Goal: Information Seeking & Learning: Learn about a topic

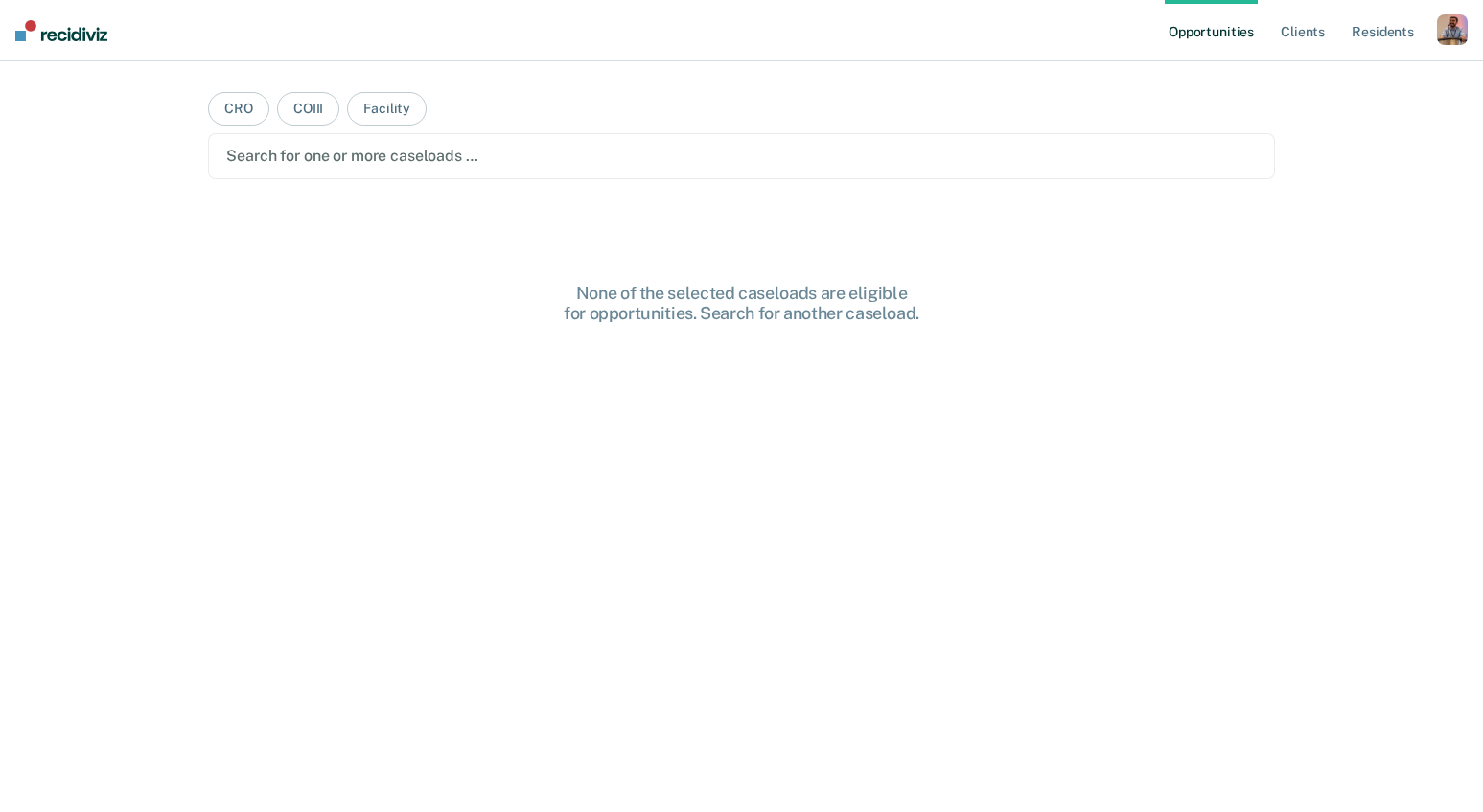
click at [1448, 36] on div "button" at bounding box center [1452, 30] width 31 height 31
click at [1313, 79] on link "Profile" at bounding box center [1375, 78] width 155 height 16
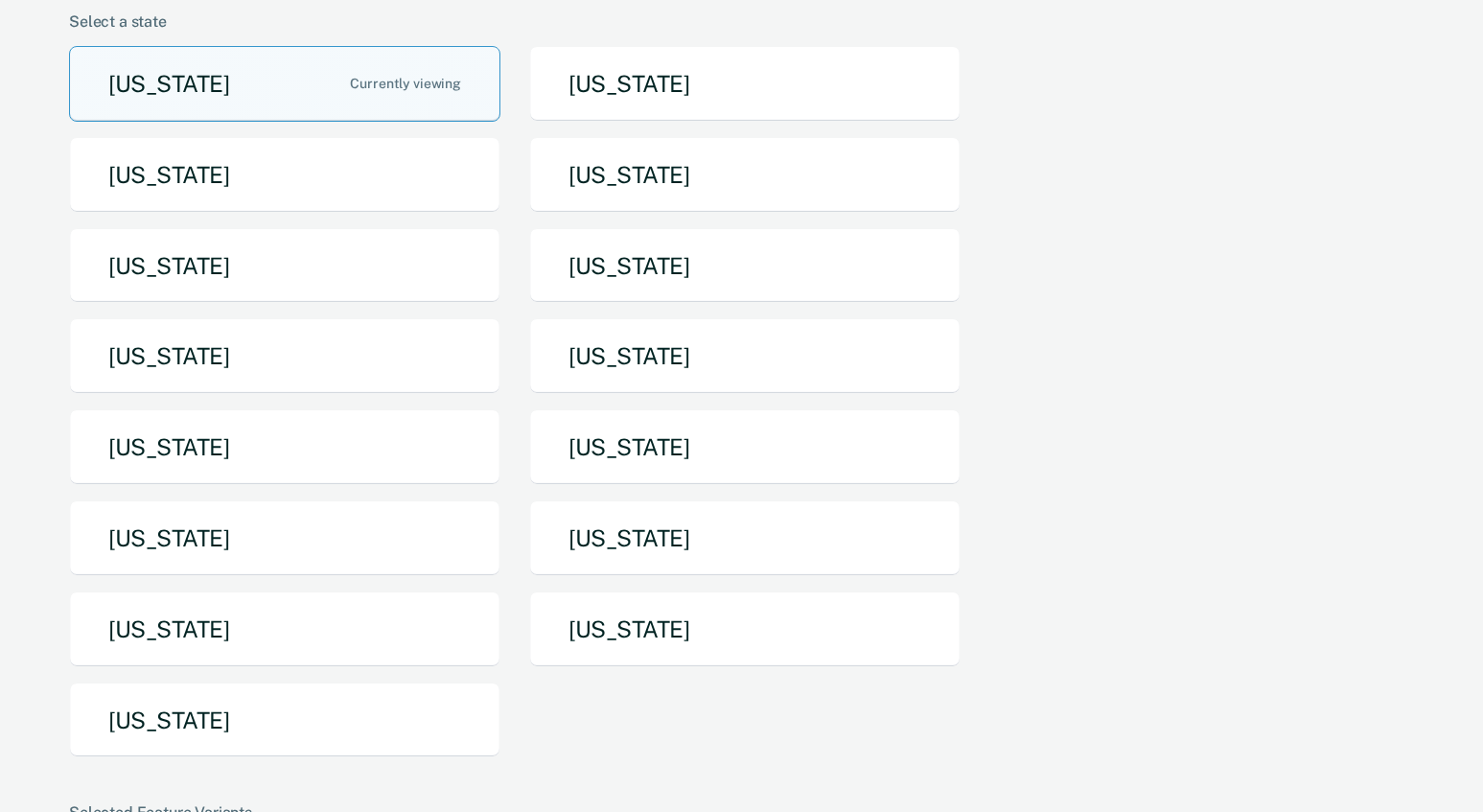
scroll to position [71, 0]
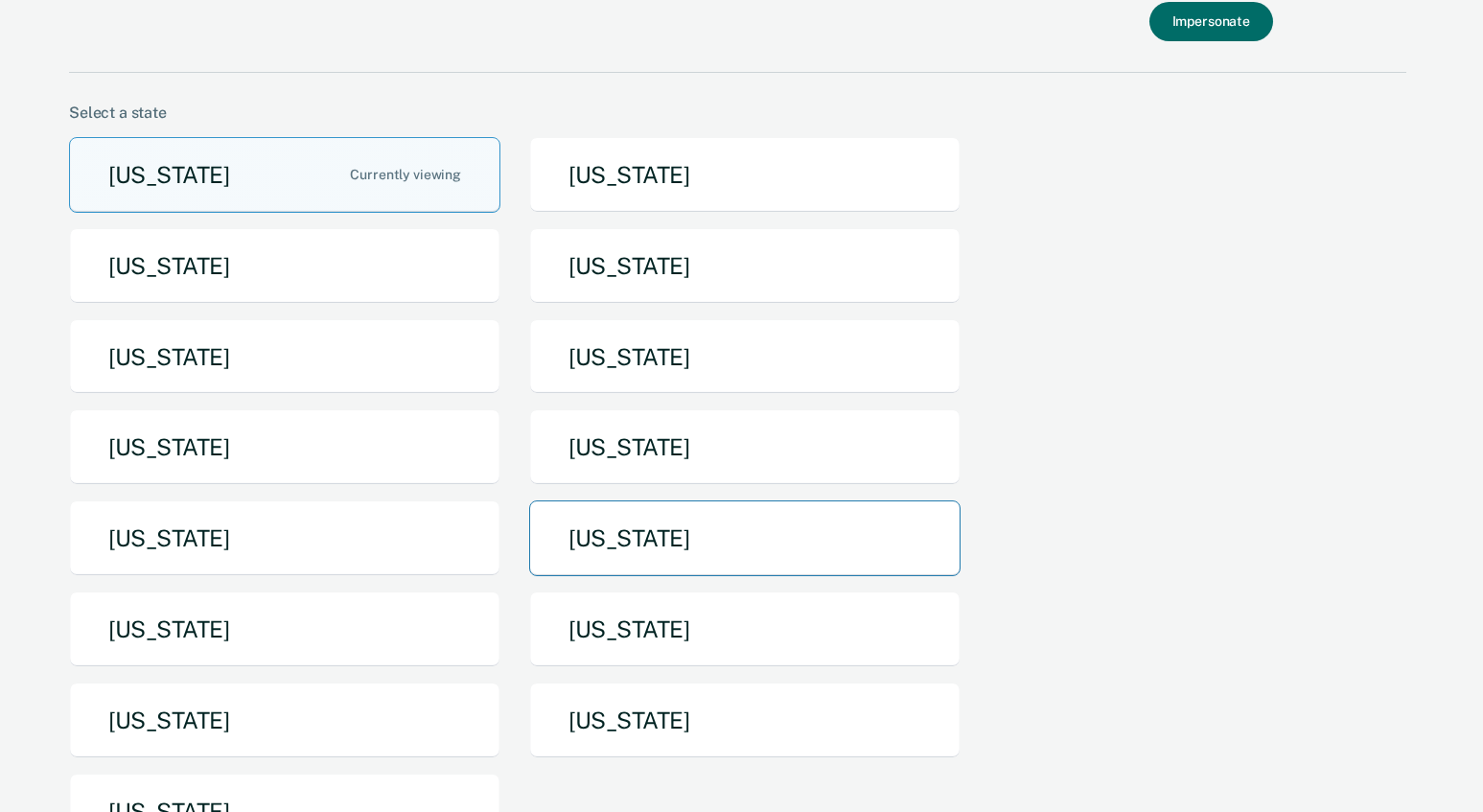
click at [687, 521] on button "North Dakota" at bounding box center [744, 537] width 431 height 76
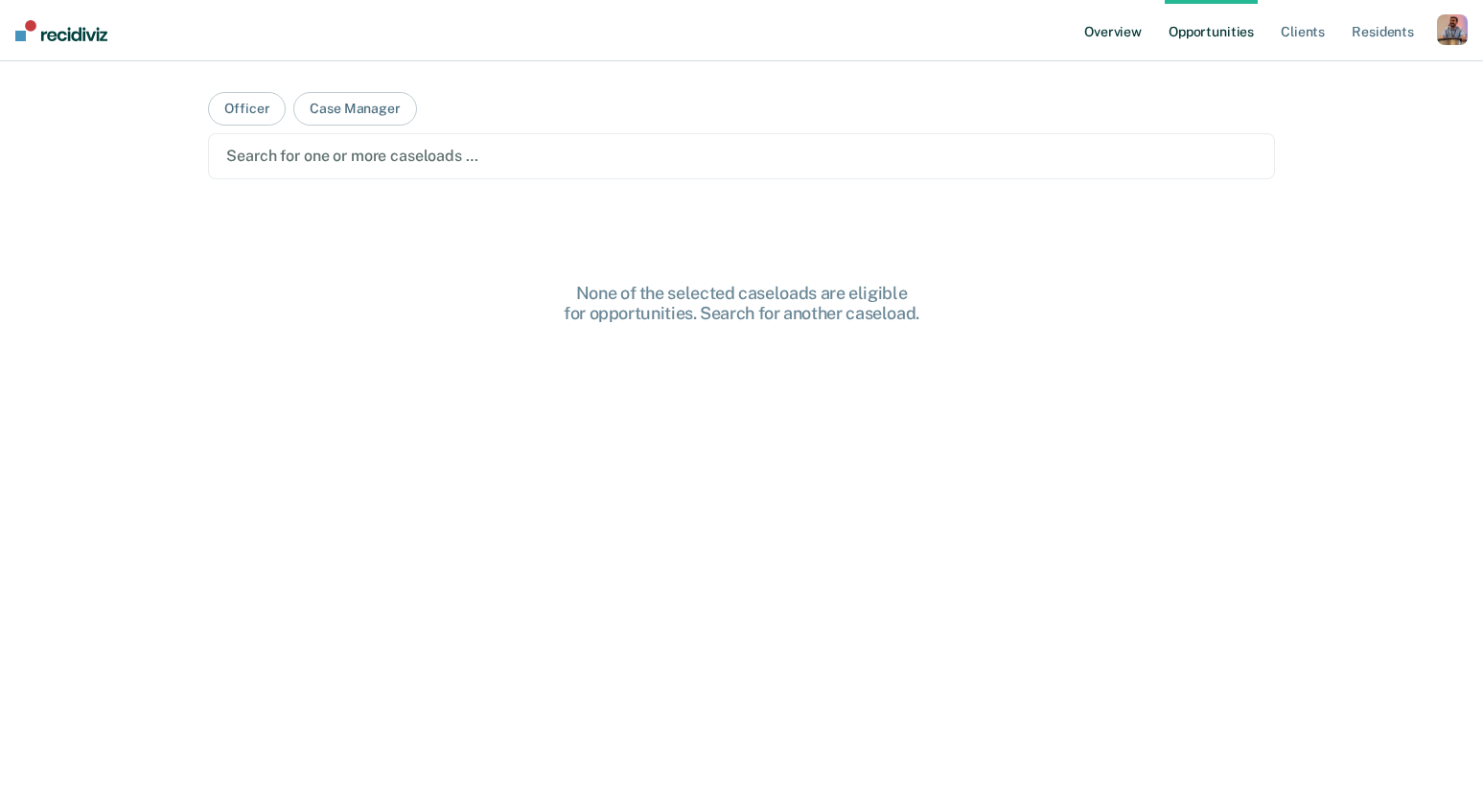
click at [1127, 34] on link "Overview" at bounding box center [1112, 31] width 65 height 61
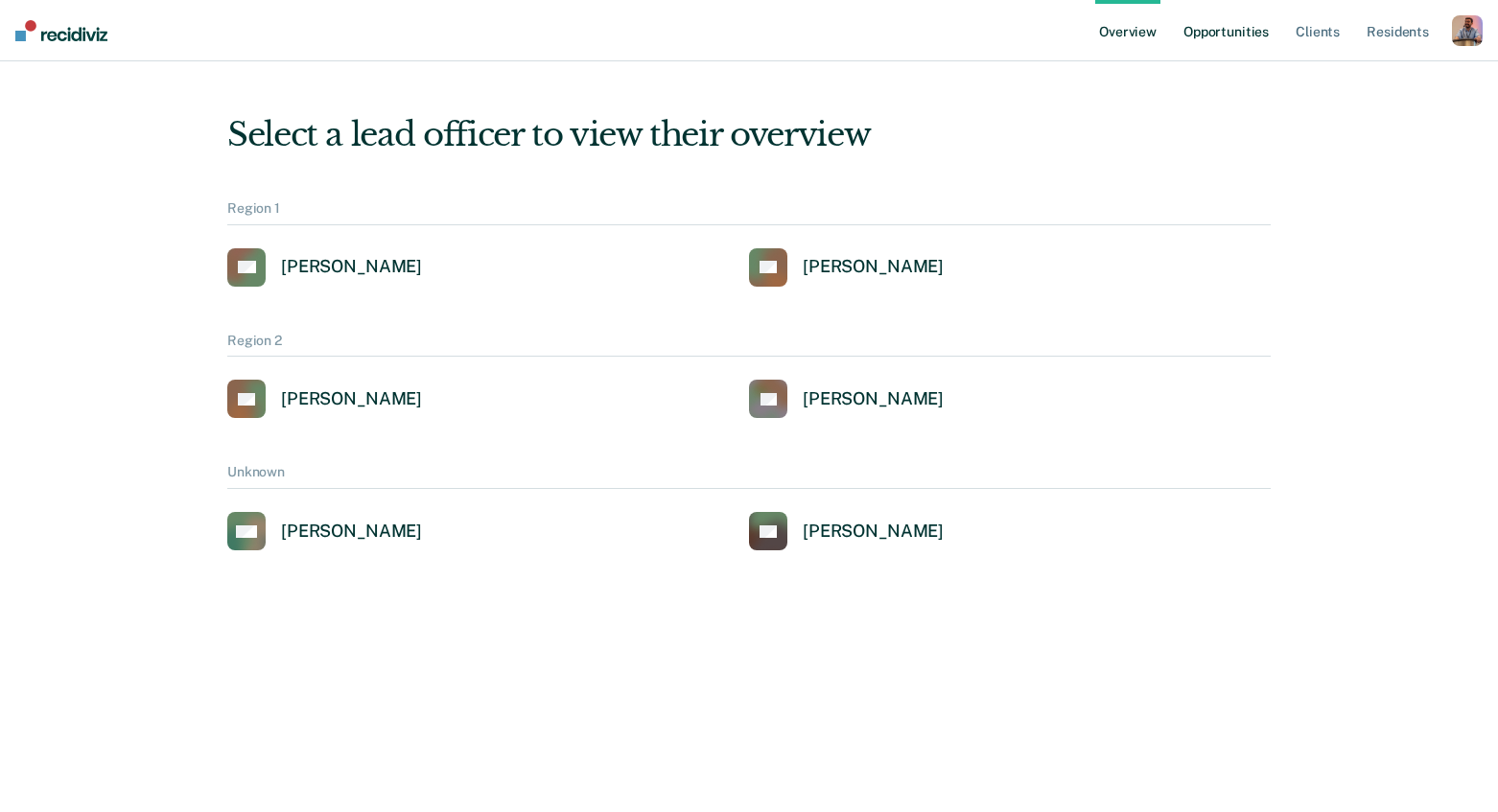
click at [1218, 36] on link "Opportunities" at bounding box center [1225, 31] width 93 height 61
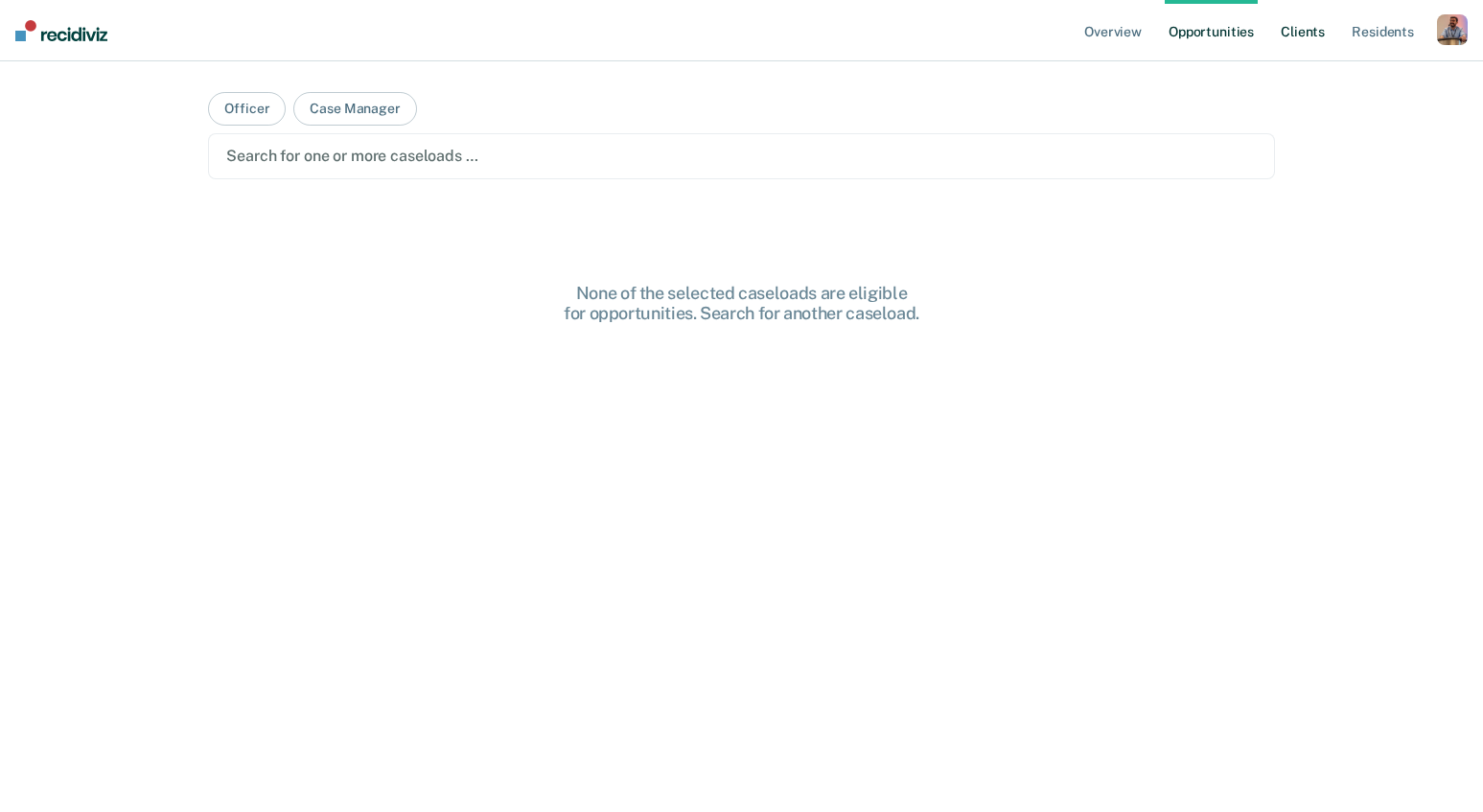
click at [1306, 36] on link "Client s" at bounding box center [1303, 31] width 52 height 61
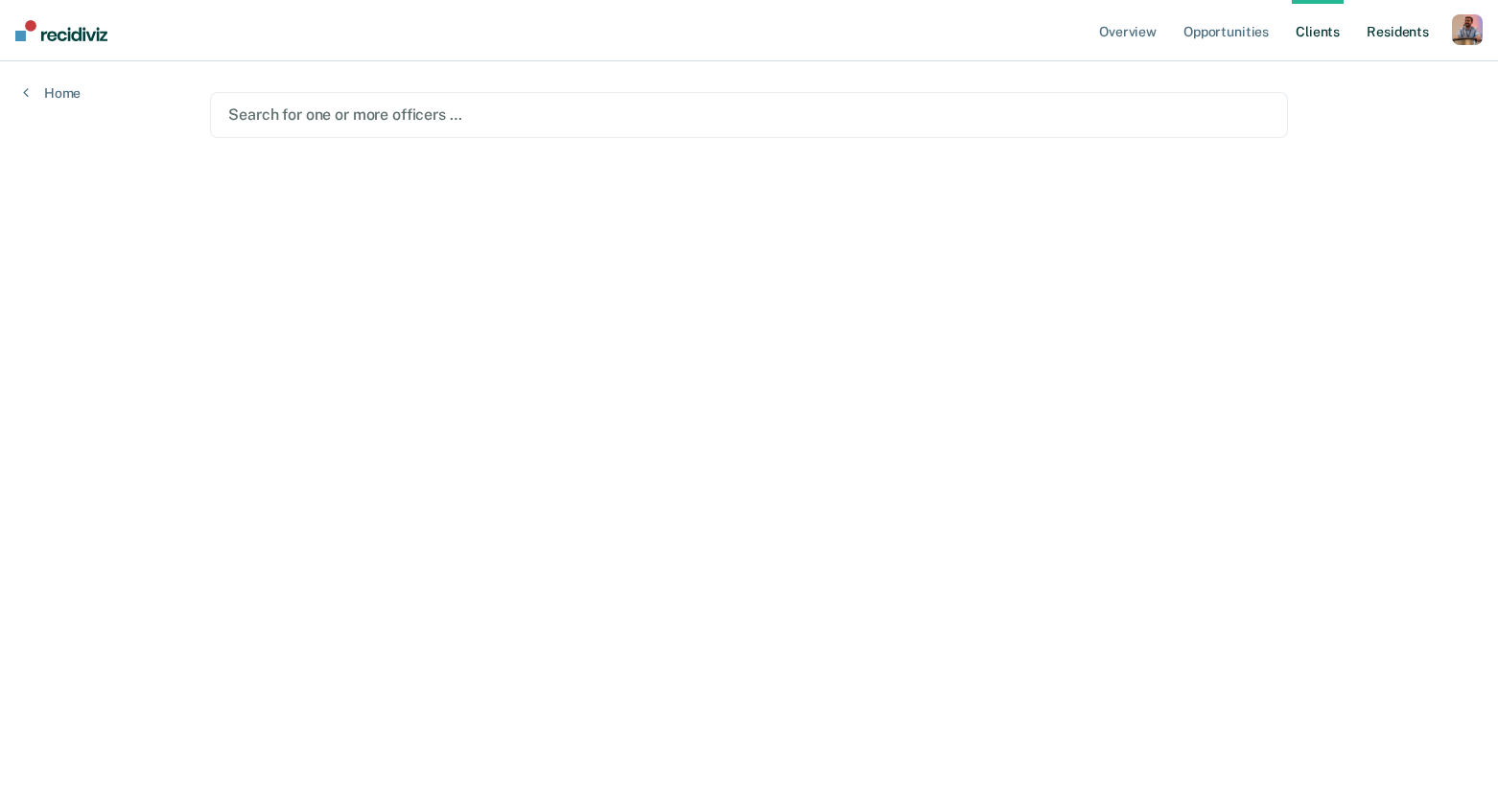
click at [1398, 32] on link "Resident s" at bounding box center [1397, 31] width 70 height 61
click at [1125, 33] on link "Overview" at bounding box center [1127, 31] width 65 height 61
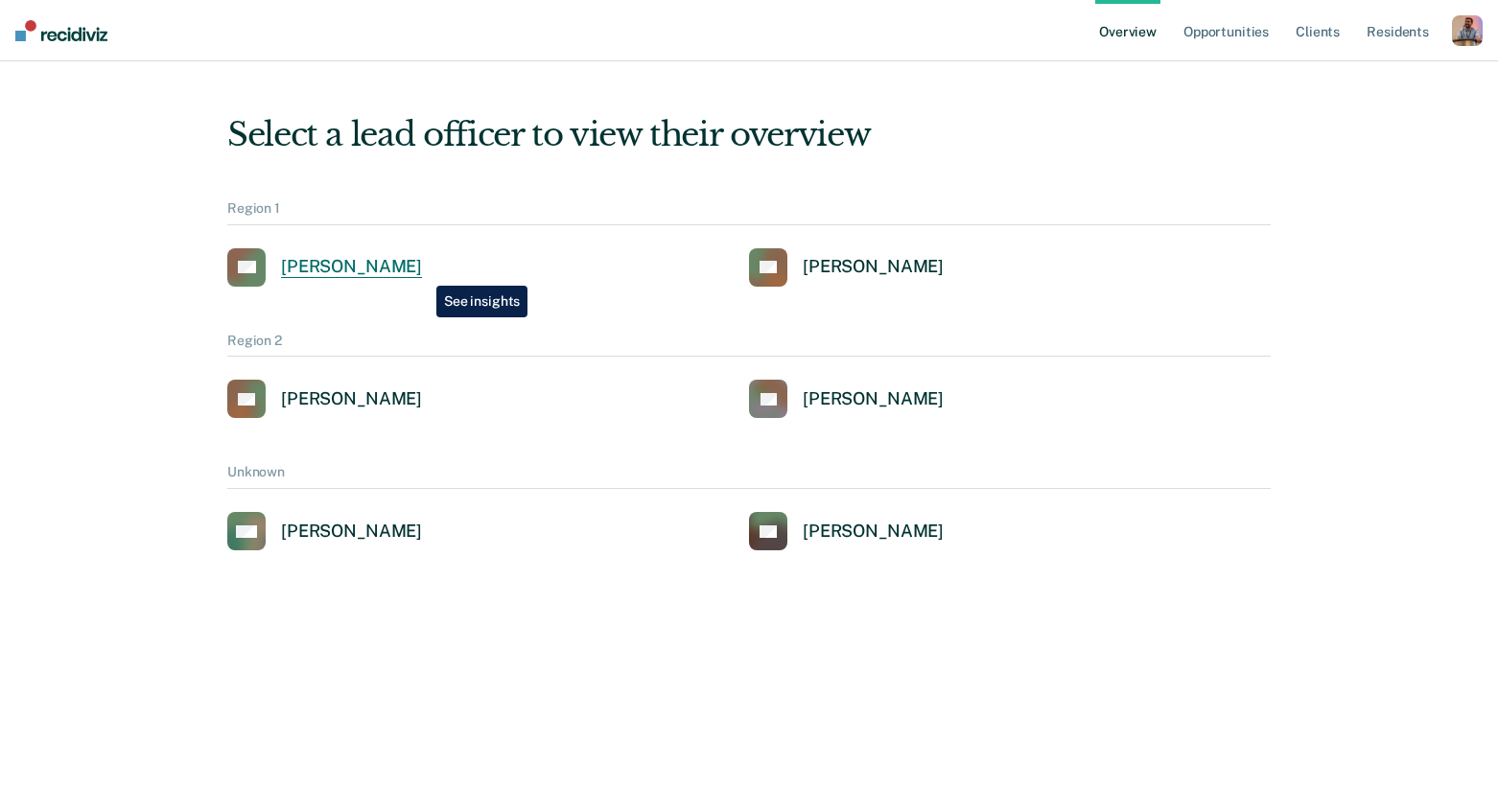
click at [422, 272] on div "Alejandro D Gonzalez" at bounding box center [351, 267] width 141 height 22
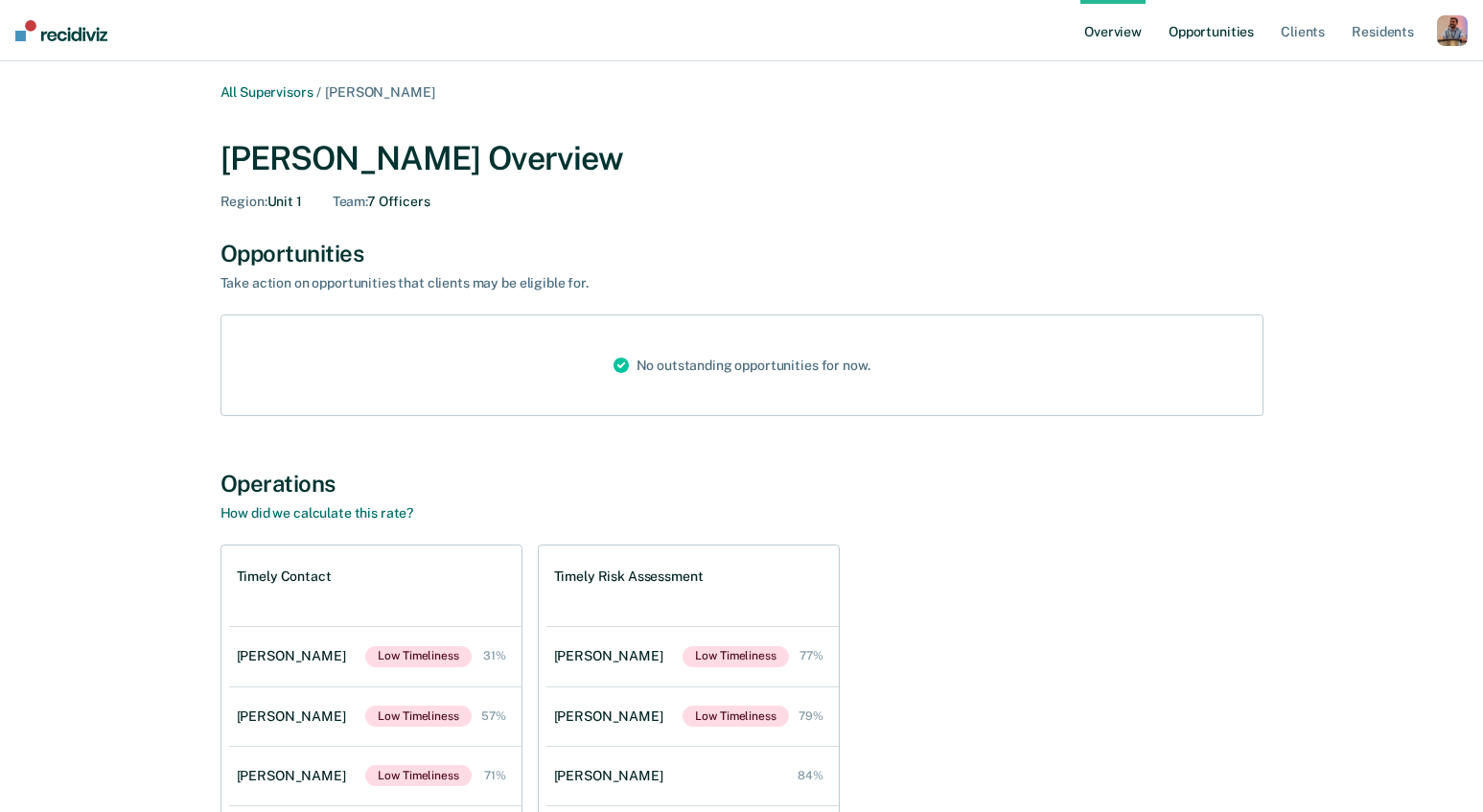
click at [1209, 30] on link "Opportunities" at bounding box center [1210, 31] width 93 height 61
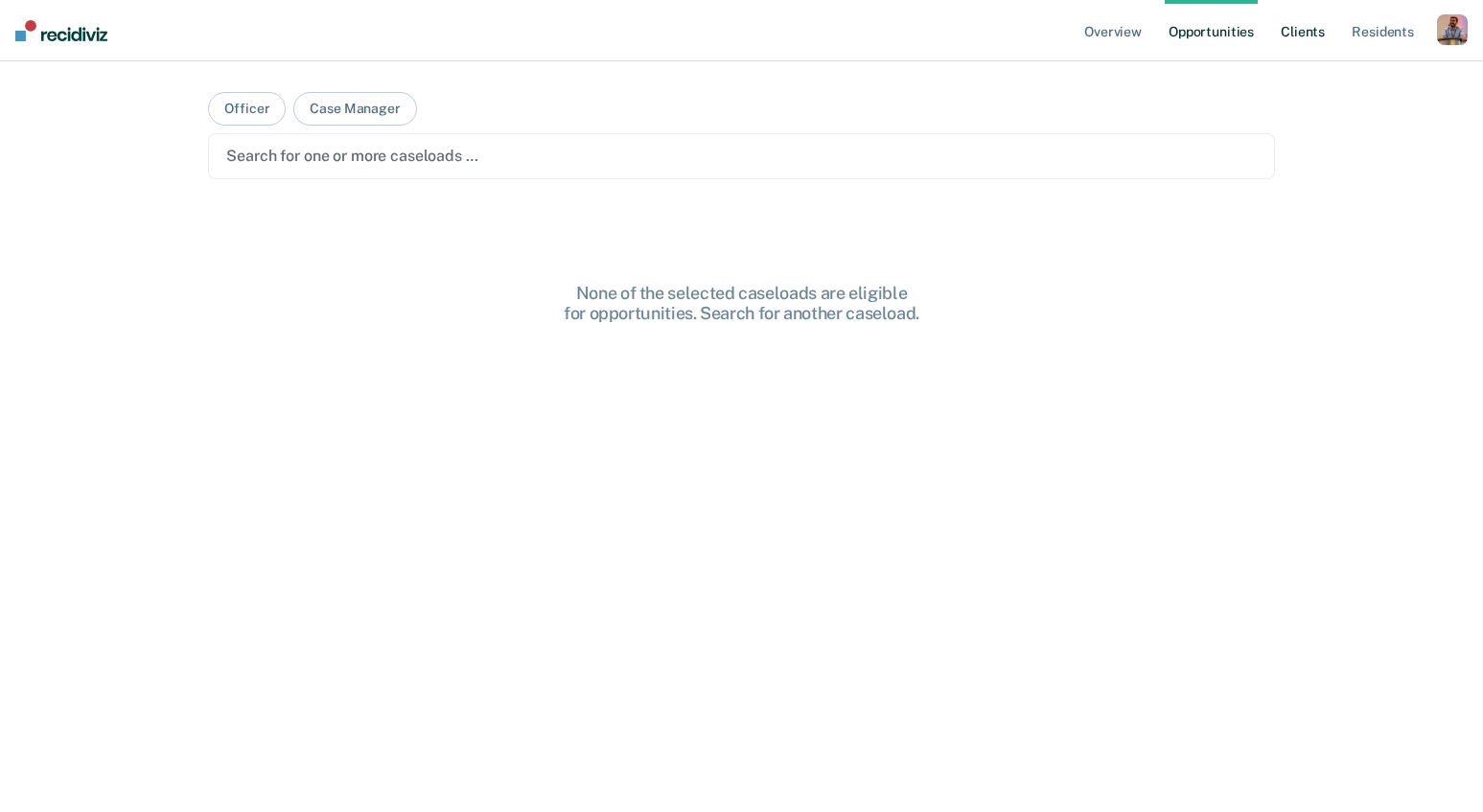
click at [1293, 26] on link "Client s" at bounding box center [1303, 31] width 52 height 61
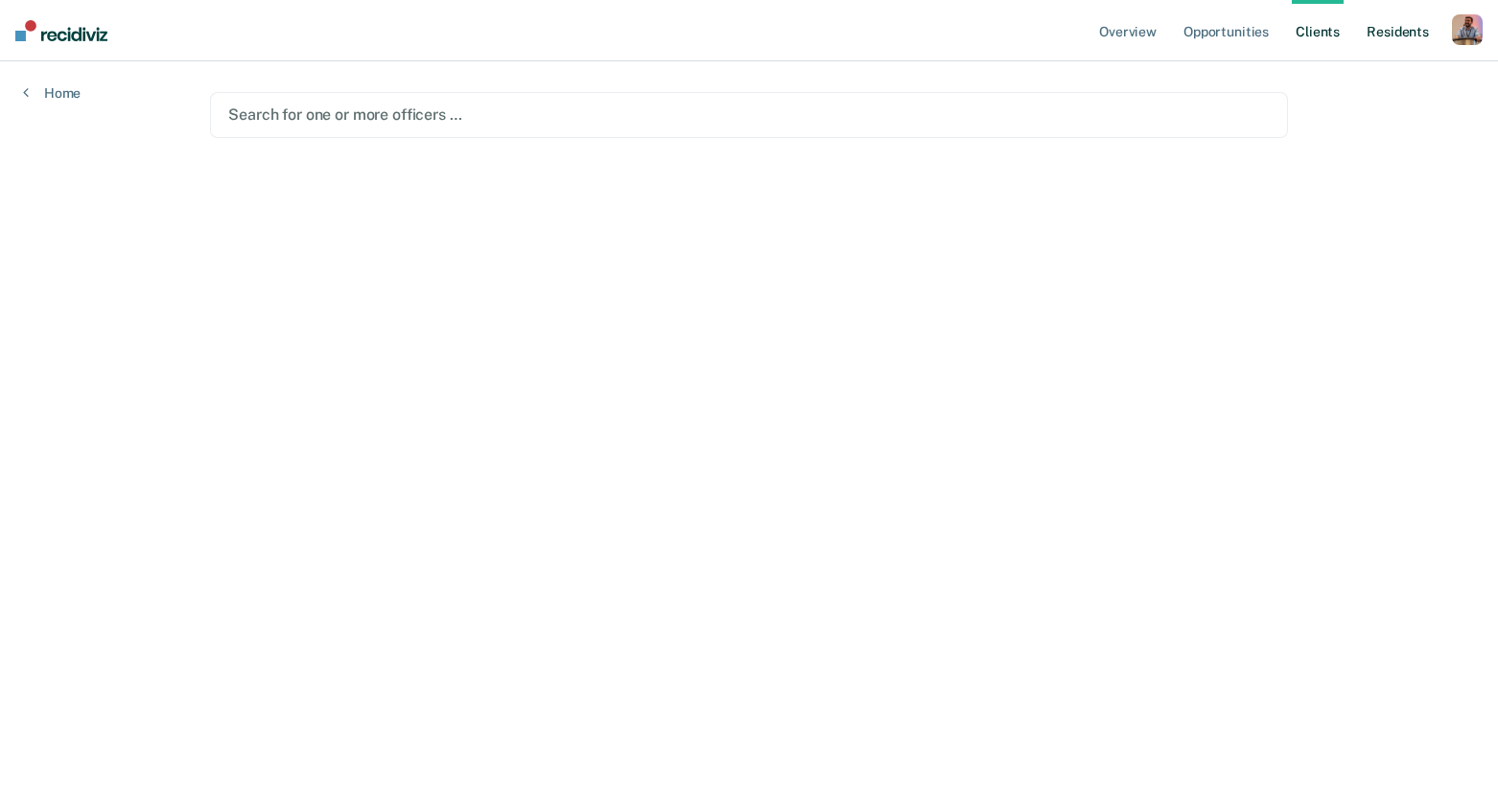
click at [1407, 33] on link "Resident s" at bounding box center [1397, 31] width 70 height 61
click at [1463, 35] on div "button" at bounding box center [1467, 30] width 31 height 31
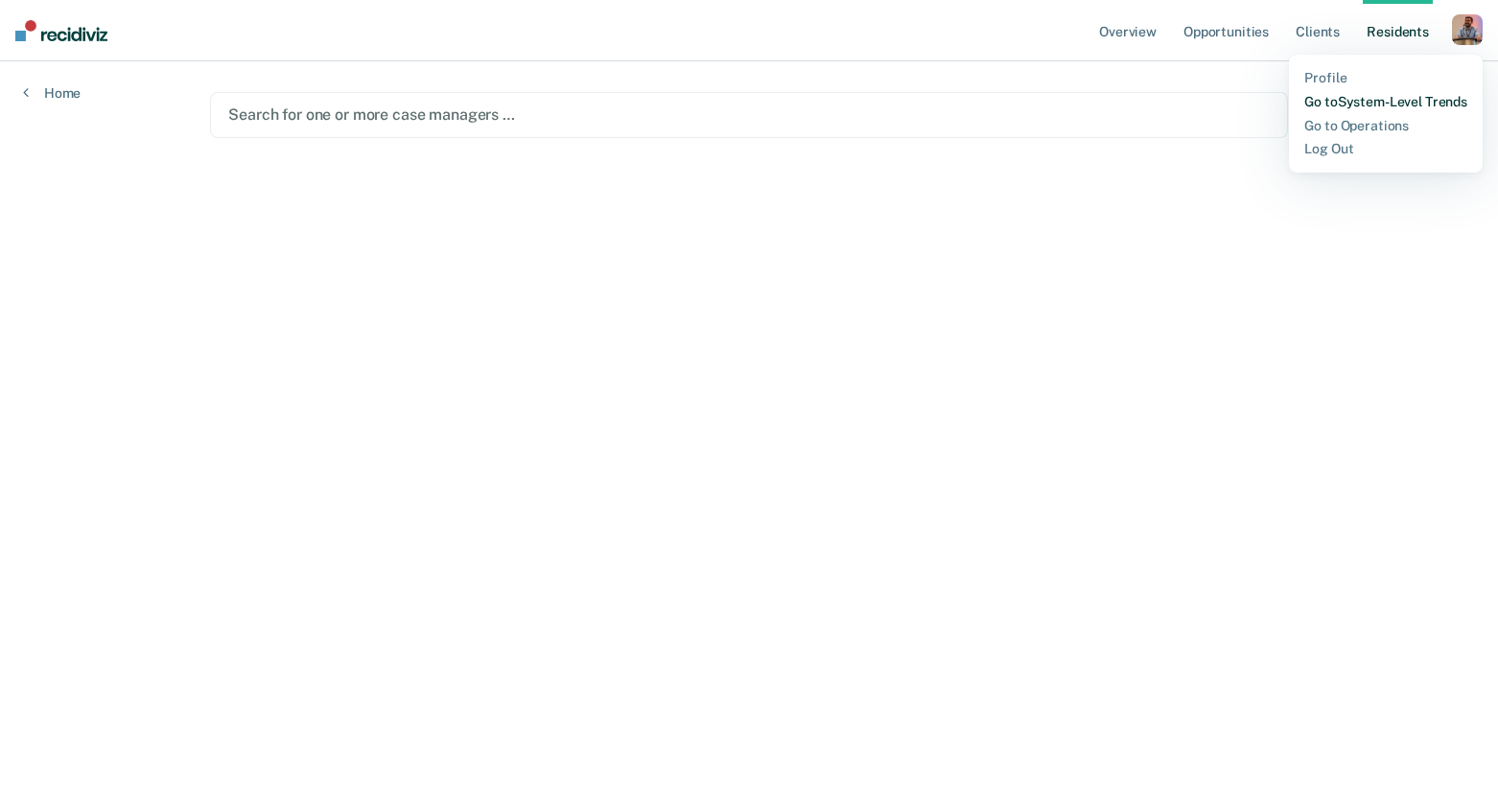
click at [1359, 102] on link "Go to System-Level Trends" at bounding box center [1386, 102] width 163 height 16
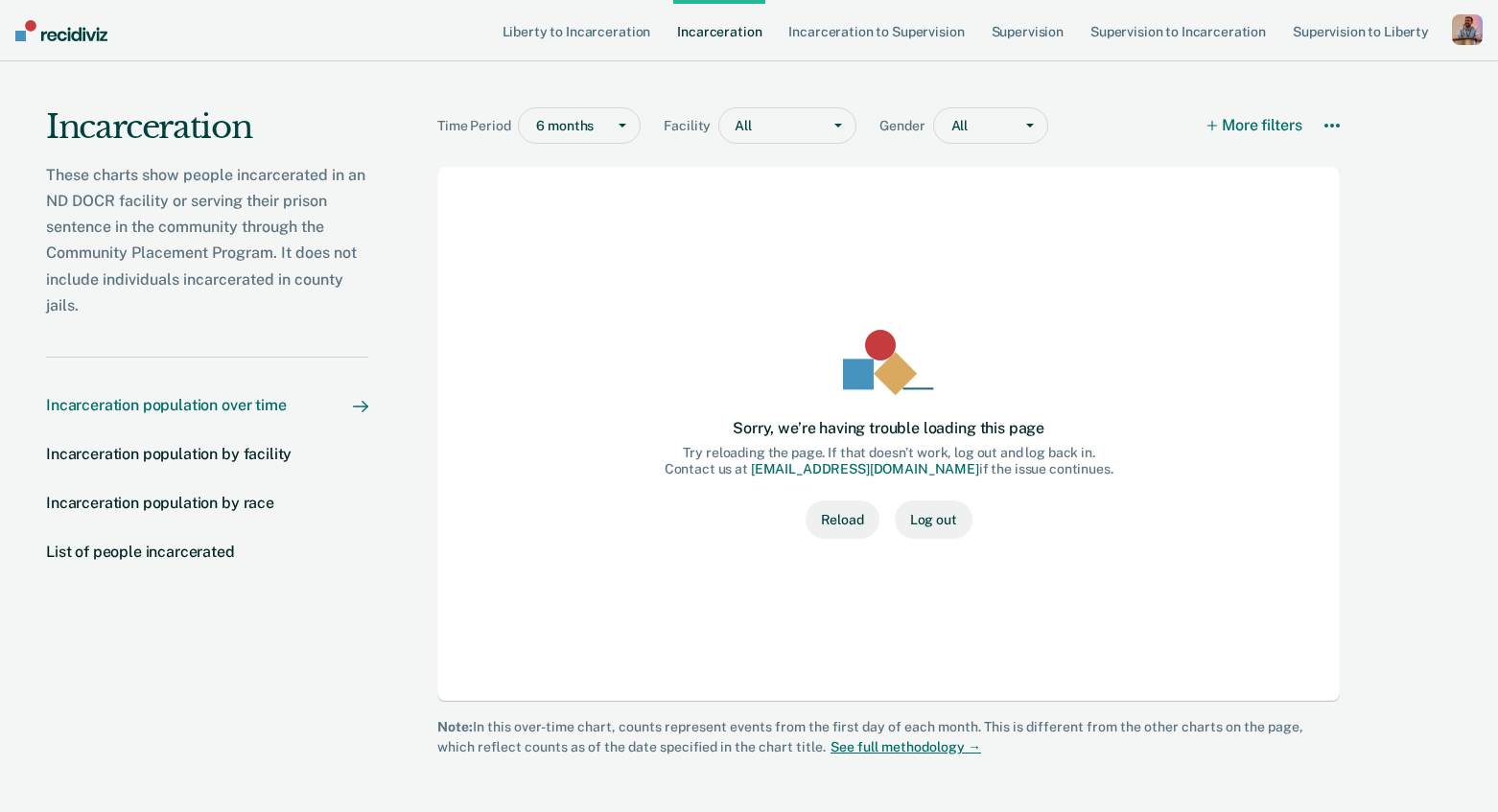
click at [831, 525] on button "Reload" at bounding box center [842, 519] width 74 height 38
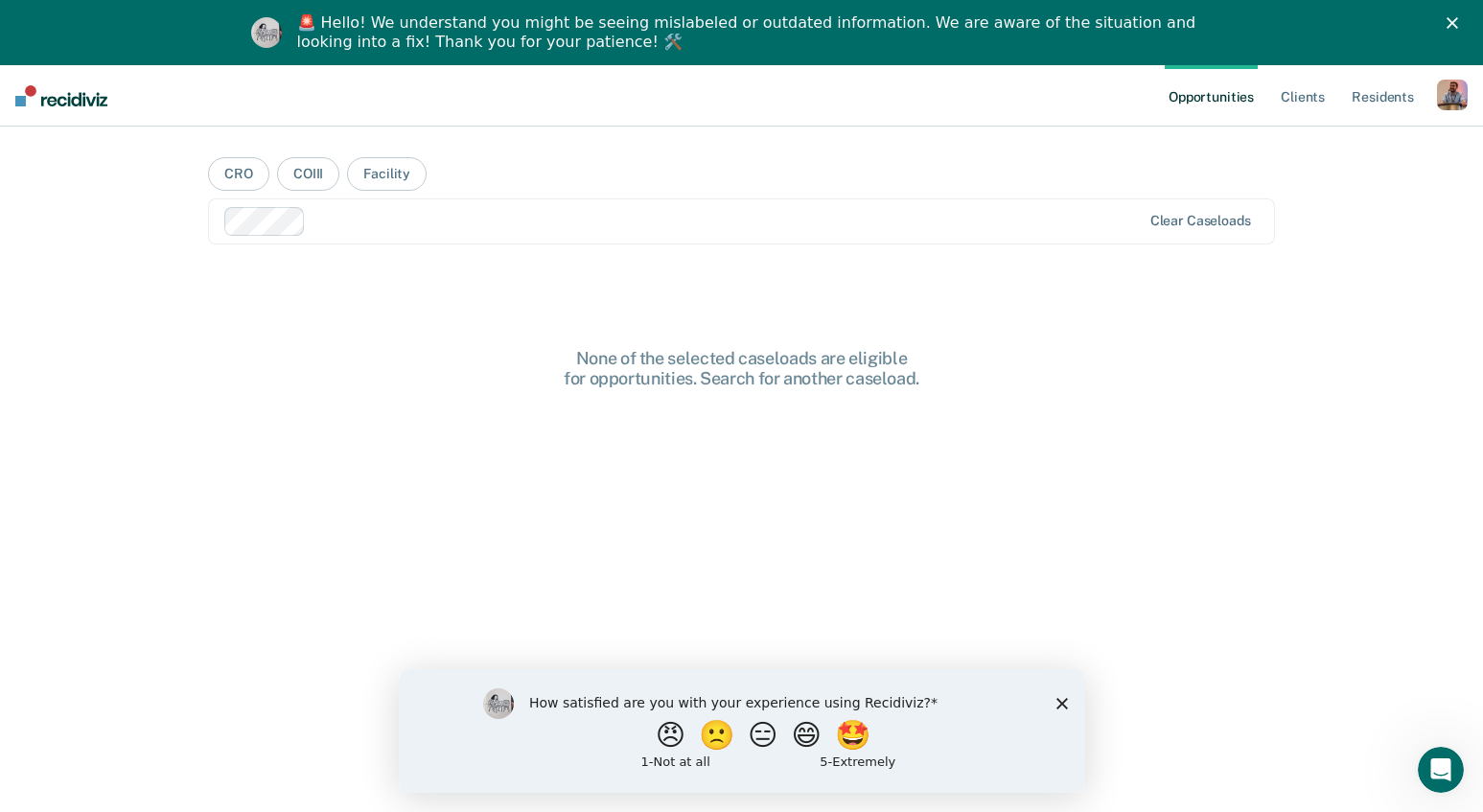
click at [1437, 103] on div "button" at bounding box center [1452, 95] width 31 height 31
click at [1327, 140] on link "Profile" at bounding box center [1375, 143] width 155 height 16
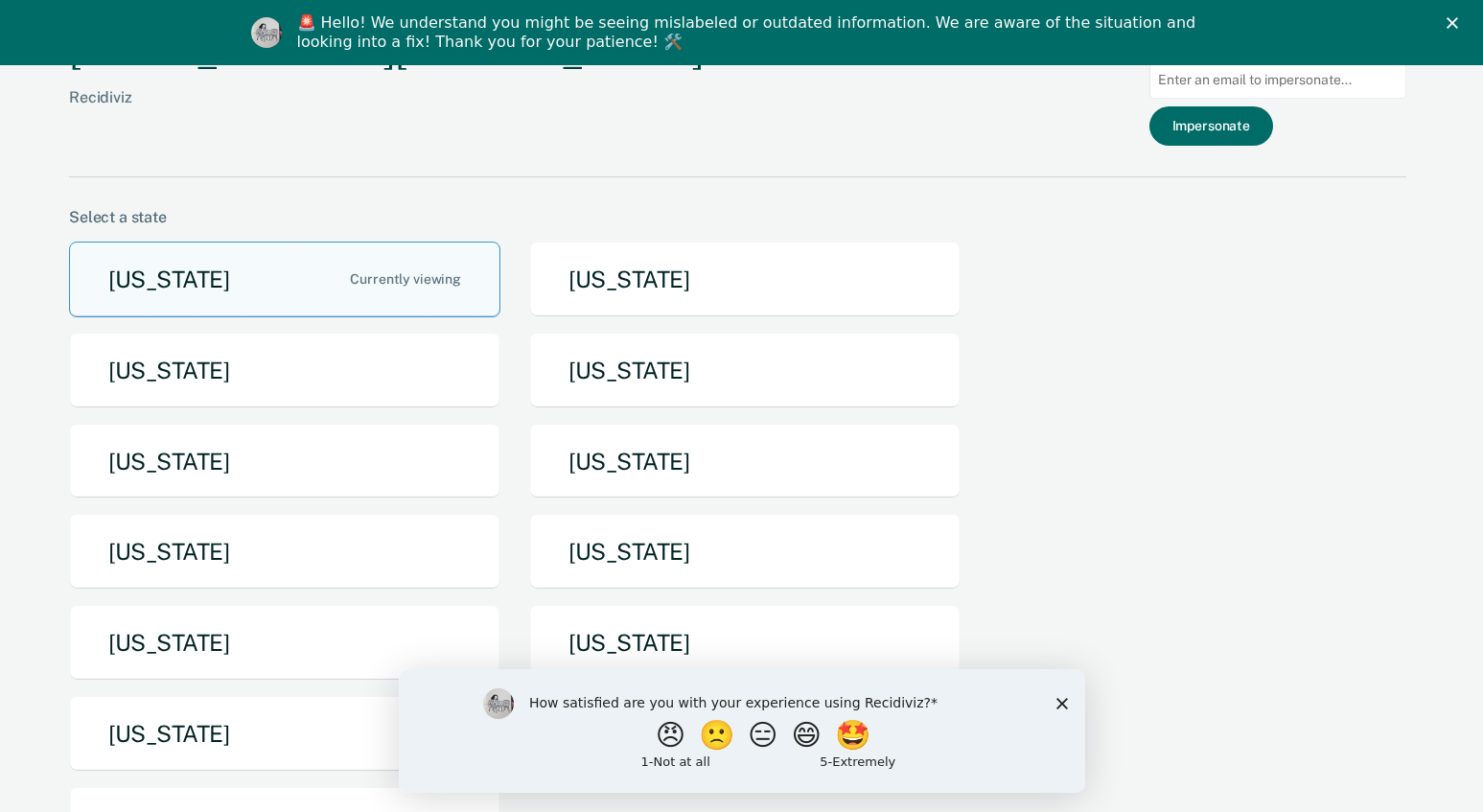
scroll to position [375, 0]
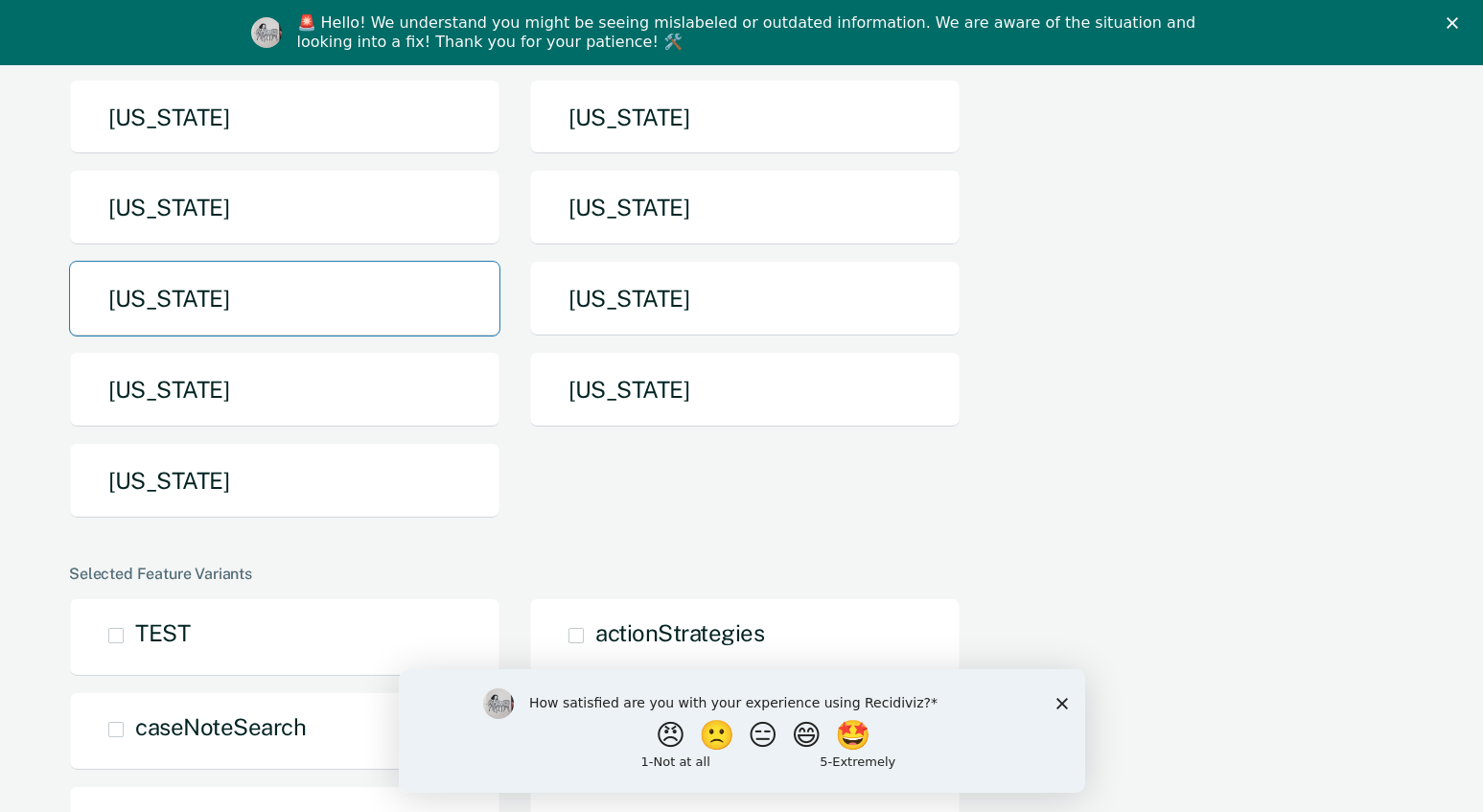
click at [320, 309] on button "North Dakota" at bounding box center [284, 299] width 431 height 76
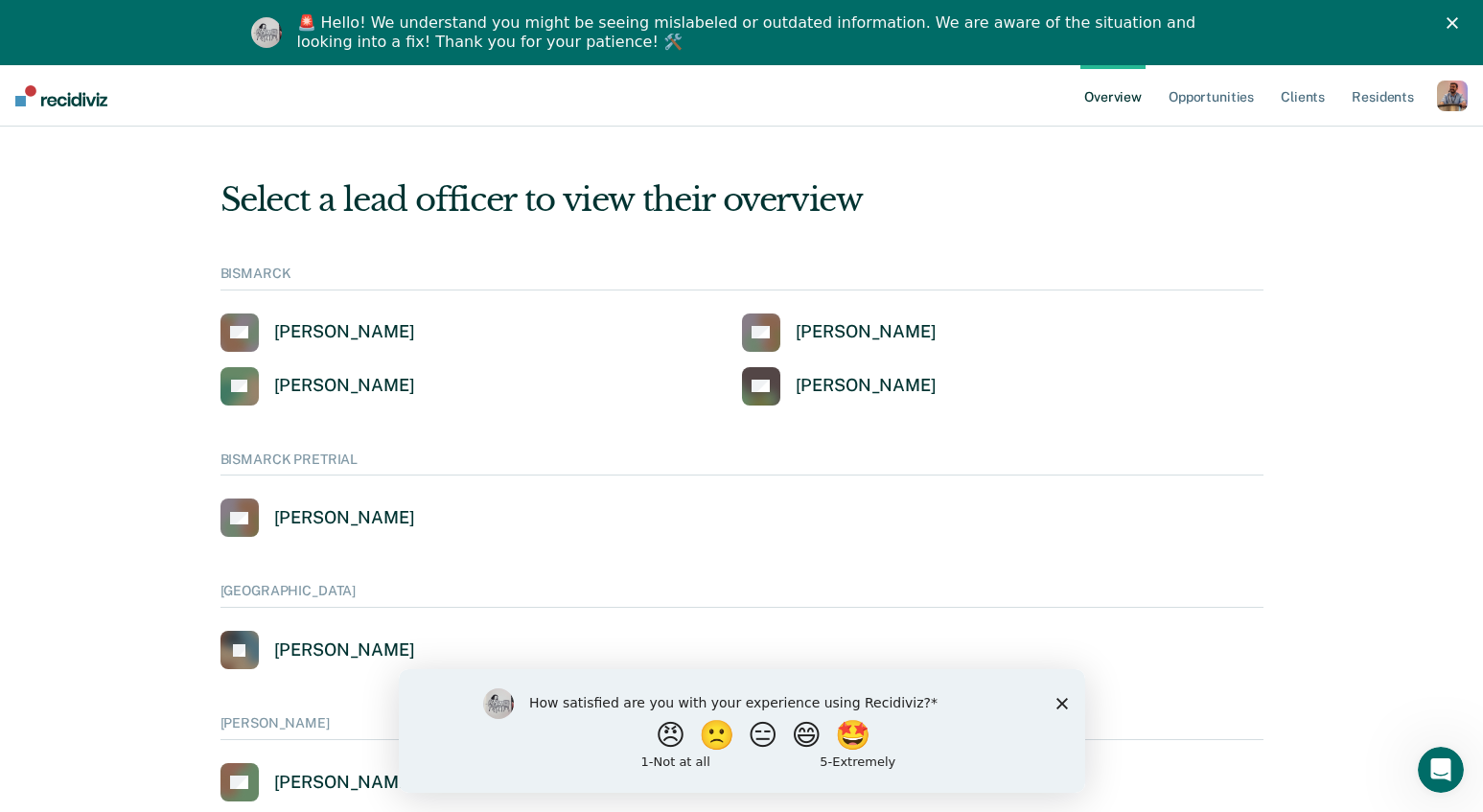
click at [1440, 96] on div "button" at bounding box center [1452, 96] width 31 height 31
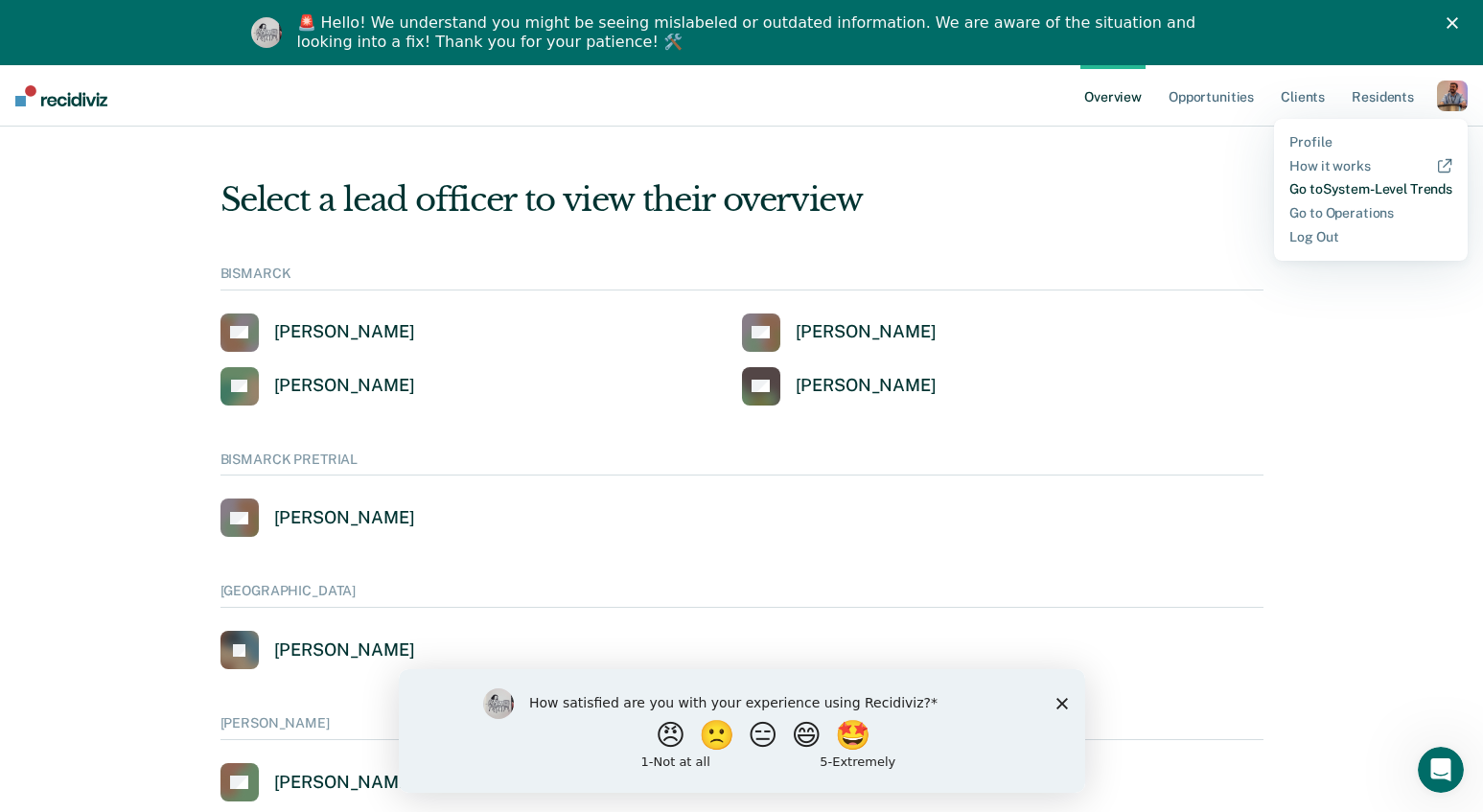
click at [1341, 184] on link "Go to System-Level Trends" at bounding box center [1371, 189] width 163 height 16
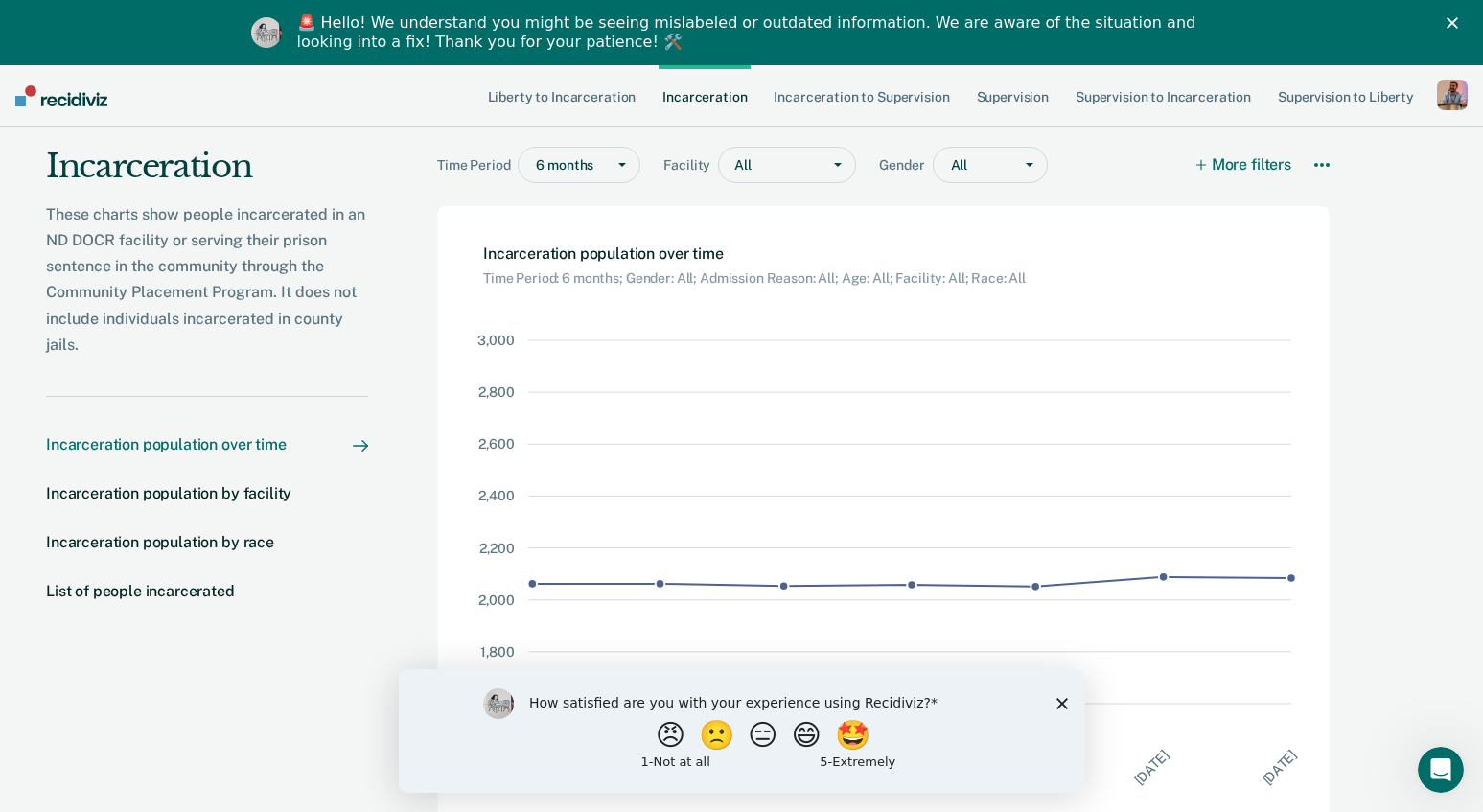
scroll to position [66, 0]
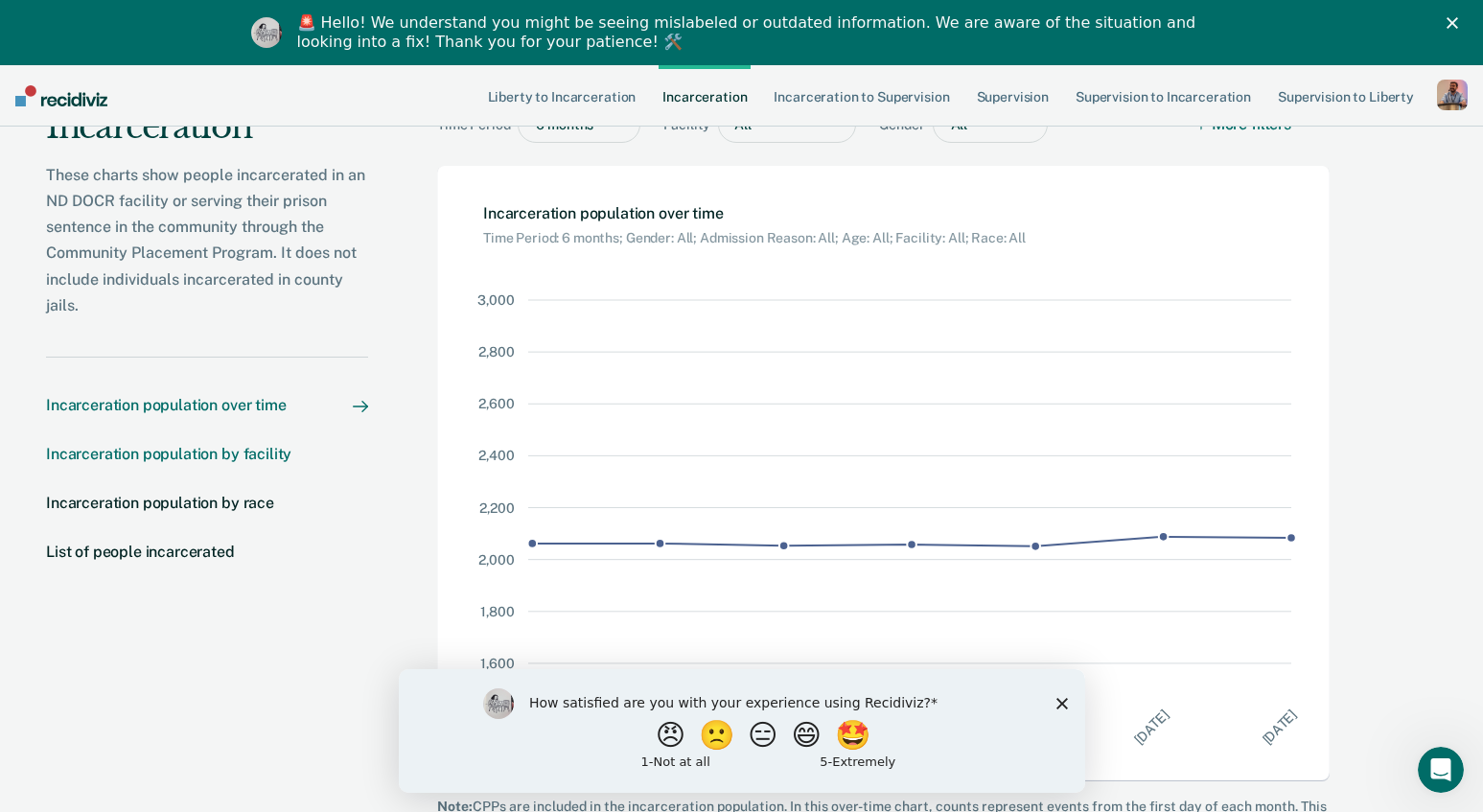
click at [269, 458] on div "Incarceration population by facility" at bounding box center [169, 453] width 246 height 18
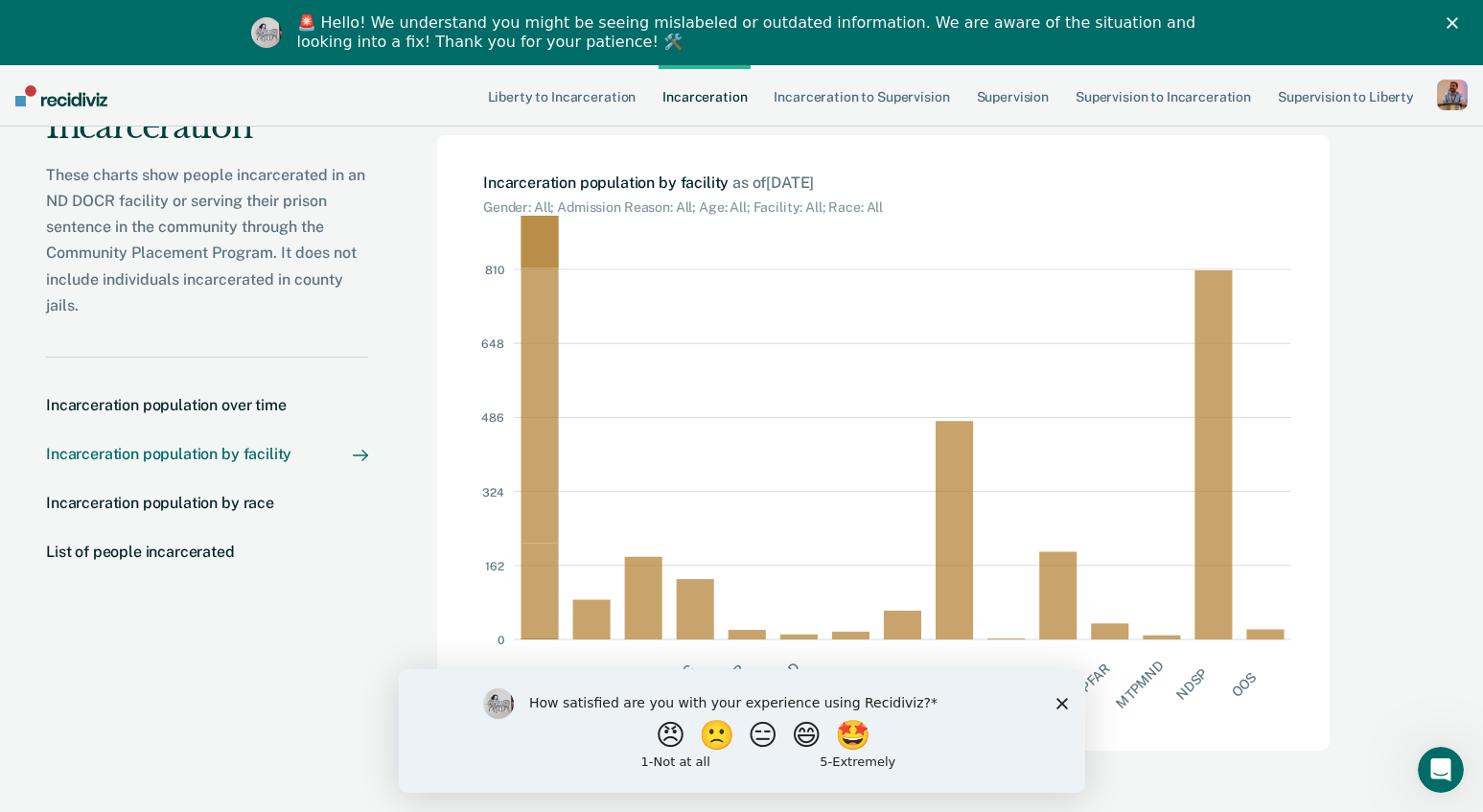
scroll to position [100, 0]
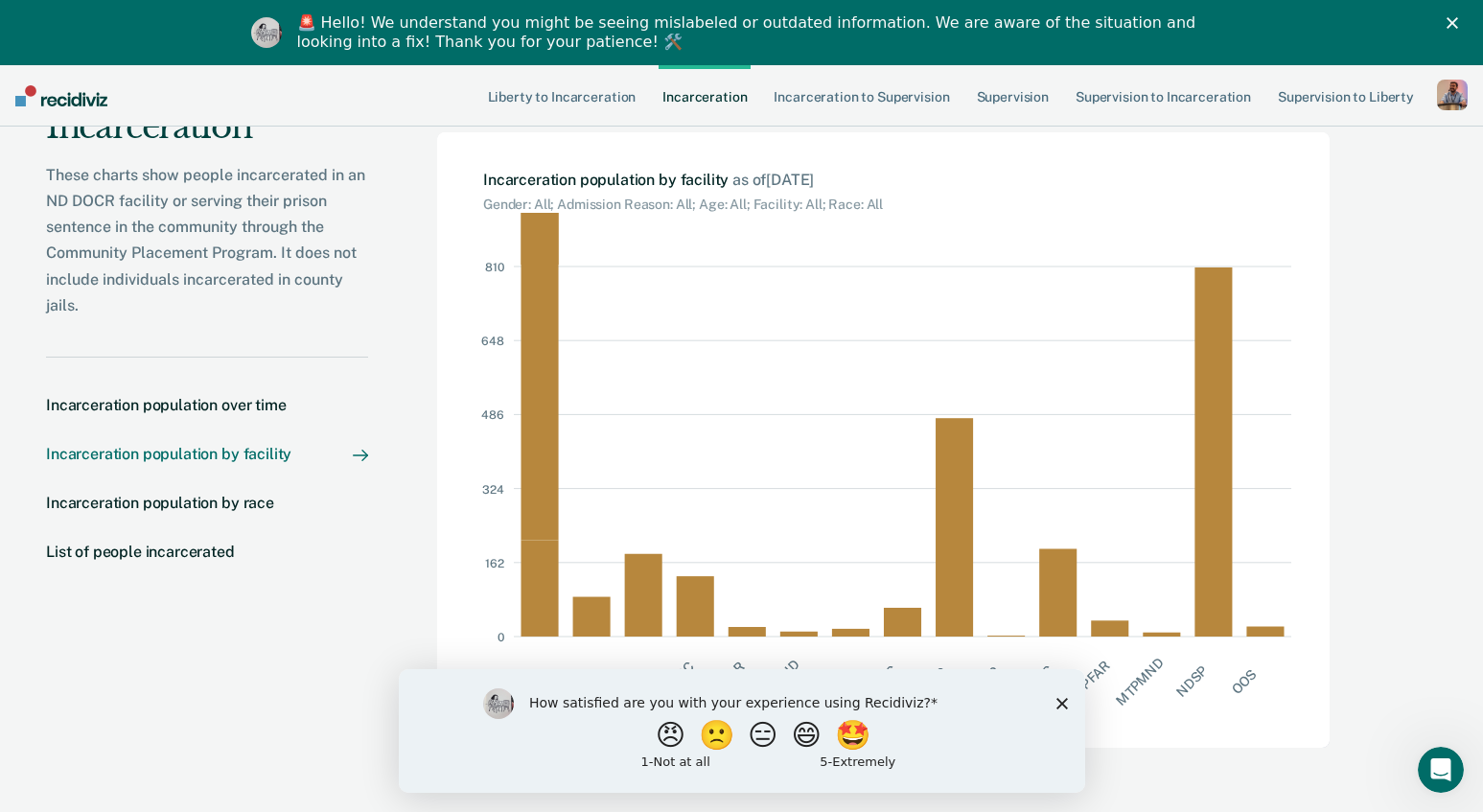
click at [1057, 699] on polygon "Close survey" at bounding box center [1061, 703] width 12 height 12
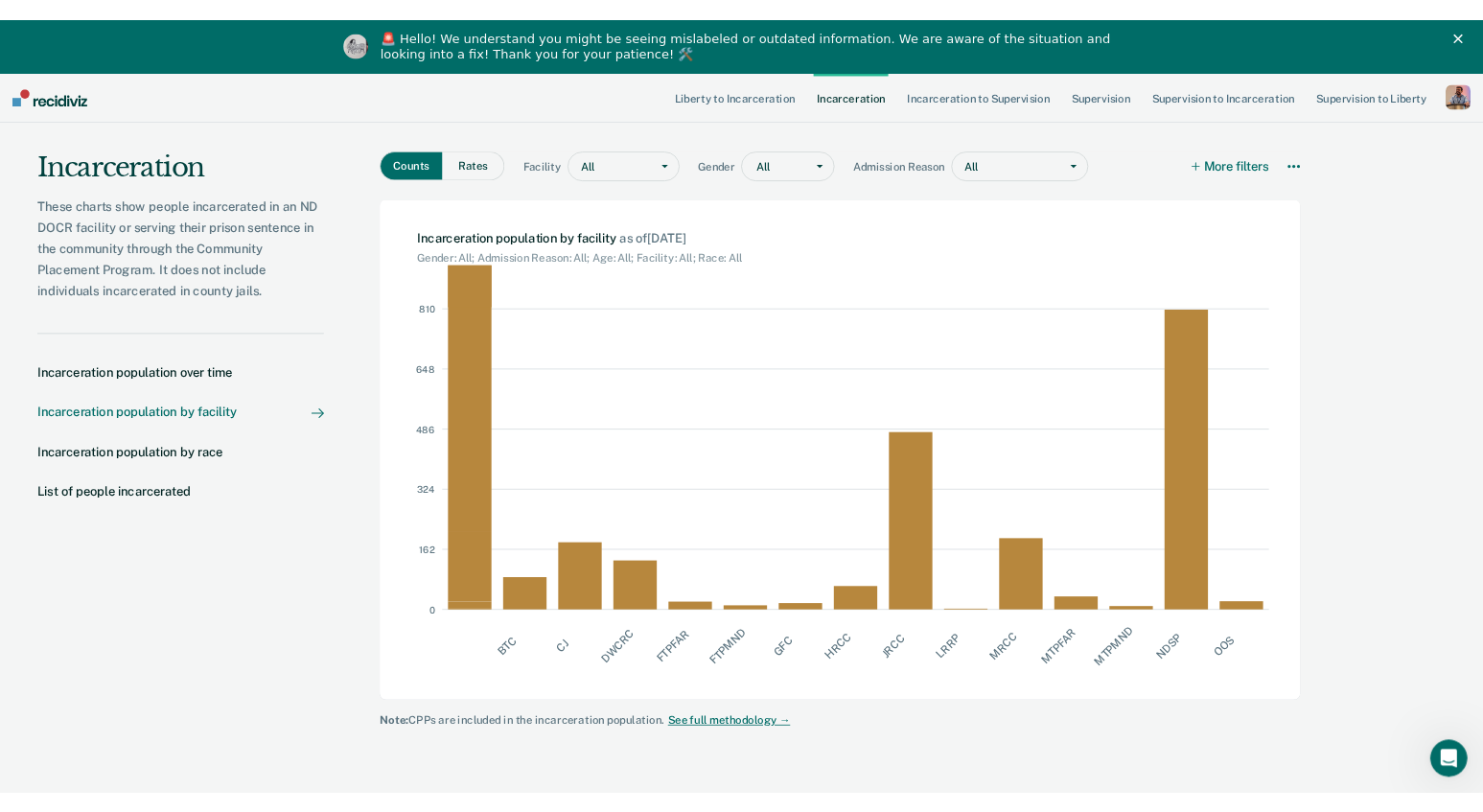
scroll to position [0, 0]
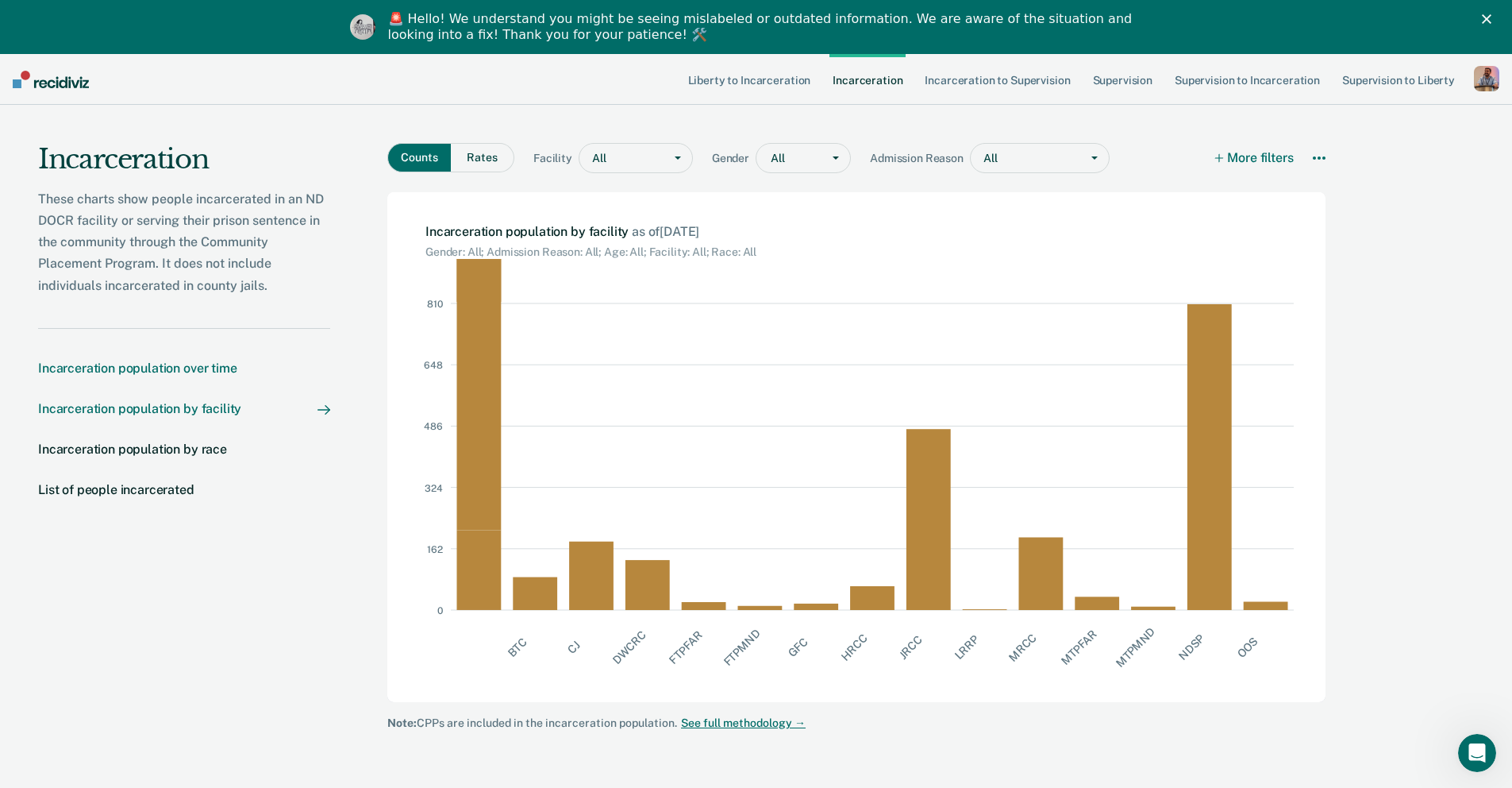
click at [198, 363] on div "Incarceration population over time" at bounding box center [138, 367] width 200 height 15
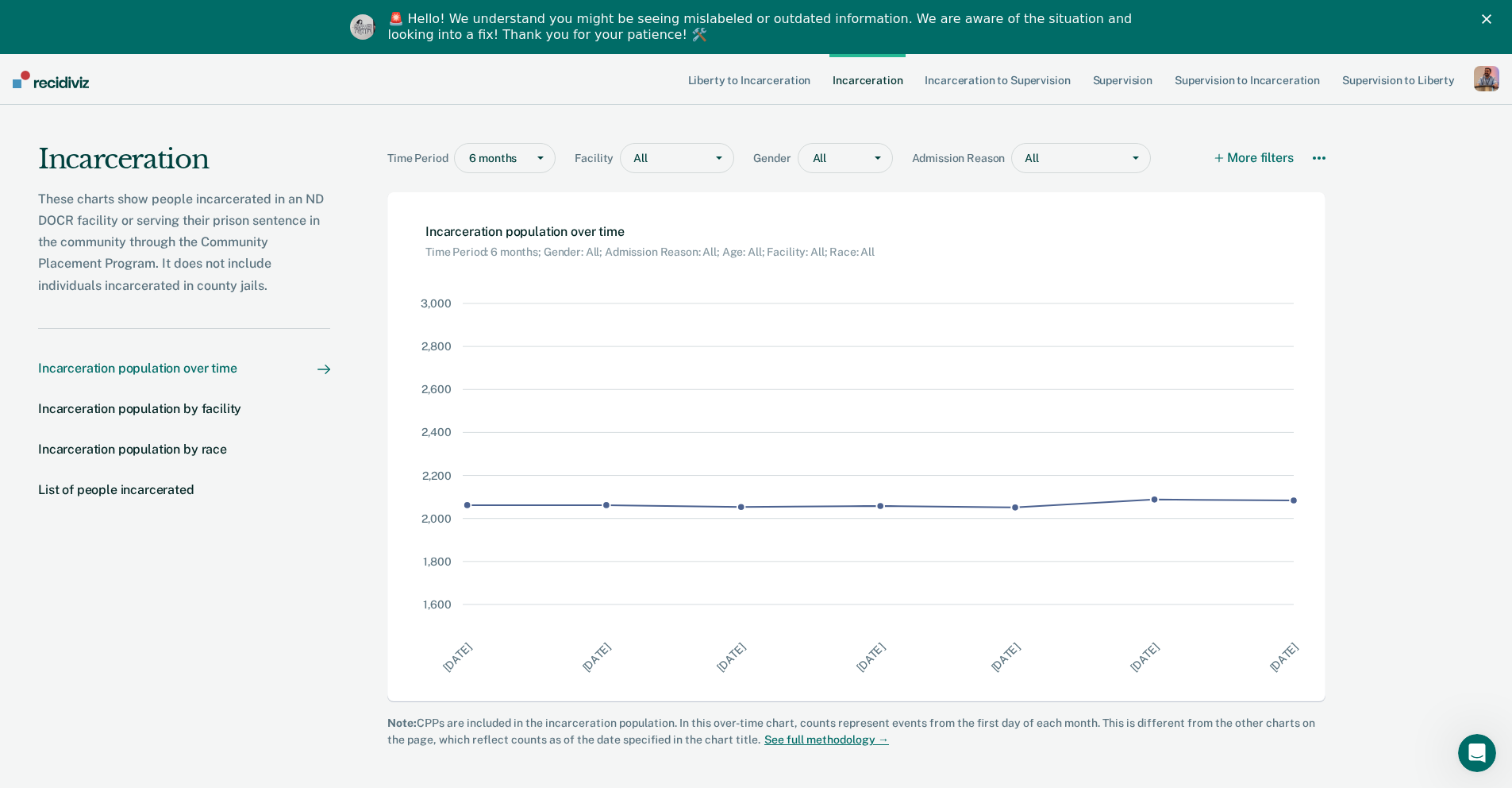
click at [536, 155] on div at bounding box center [541, 158] width 29 height 29
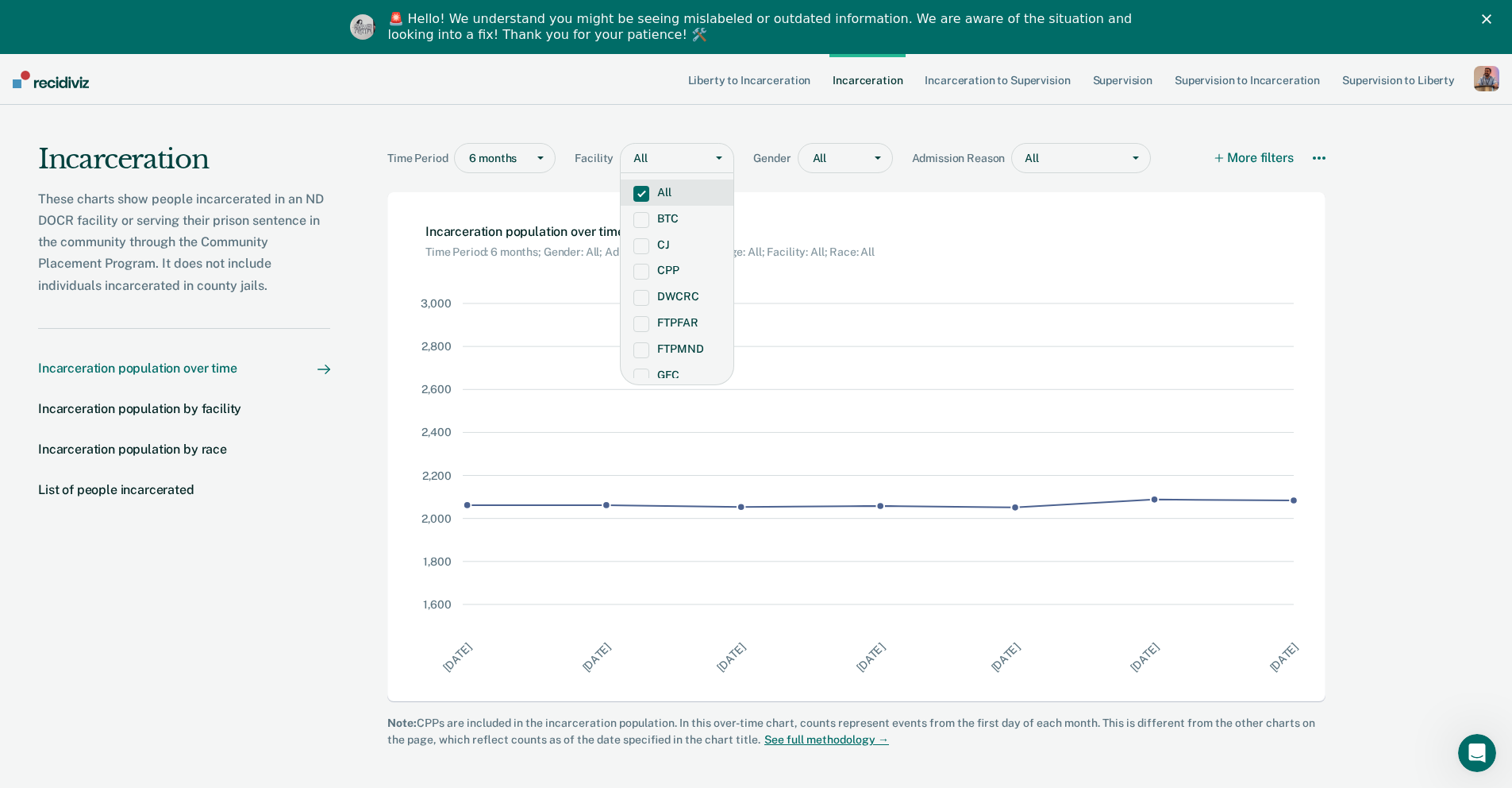
click at [687, 154] on div at bounding box center [673, 158] width 48 height 17
click at [866, 155] on div at bounding box center [878, 158] width 29 height 29
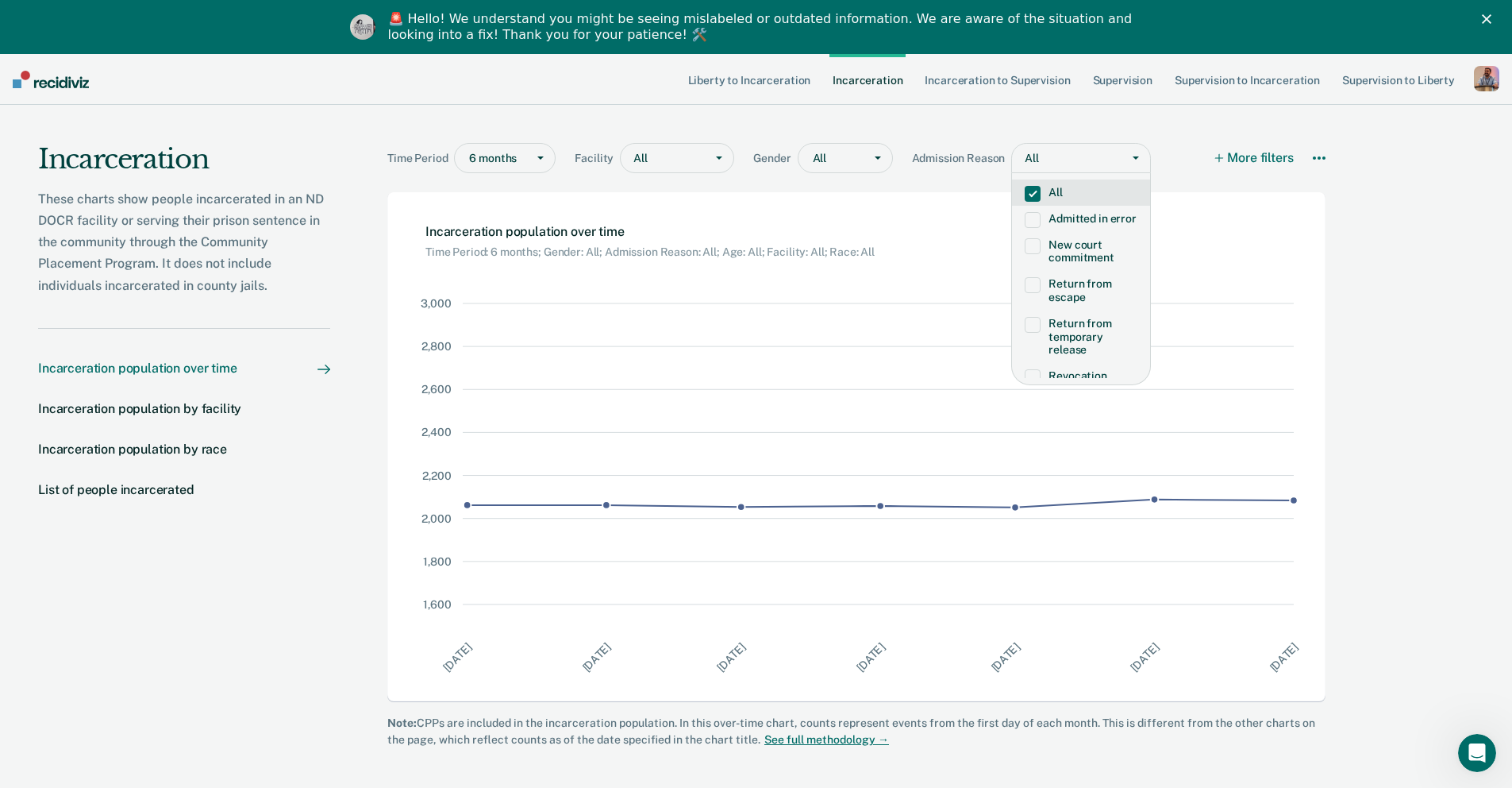
click at [1114, 161] on div "All" at bounding box center [1067, 158] width 110 height 23
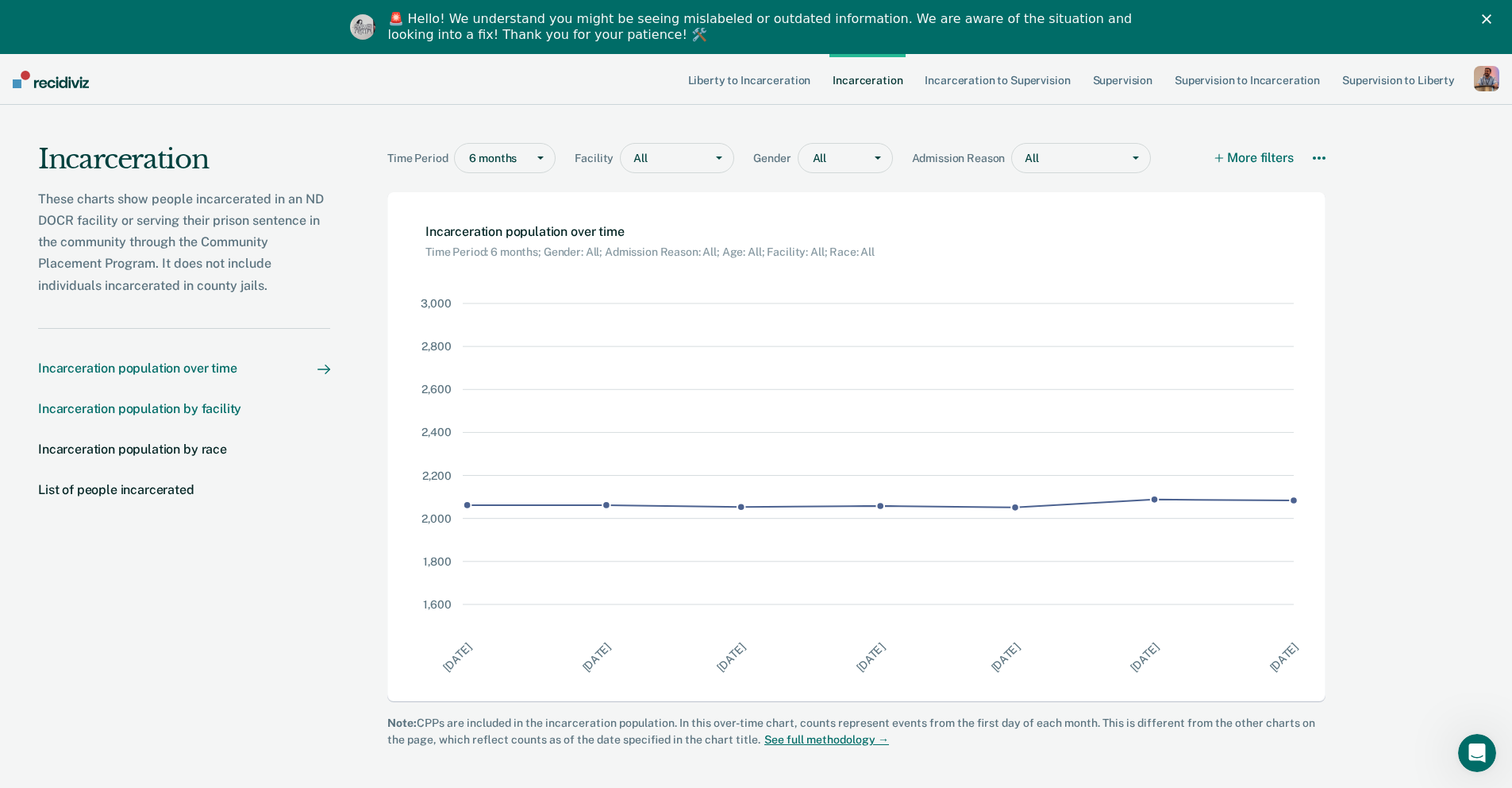
click at [127, 410] on div "Incarceration population by facility" at bounding box center [140, 408] width 204 height 15
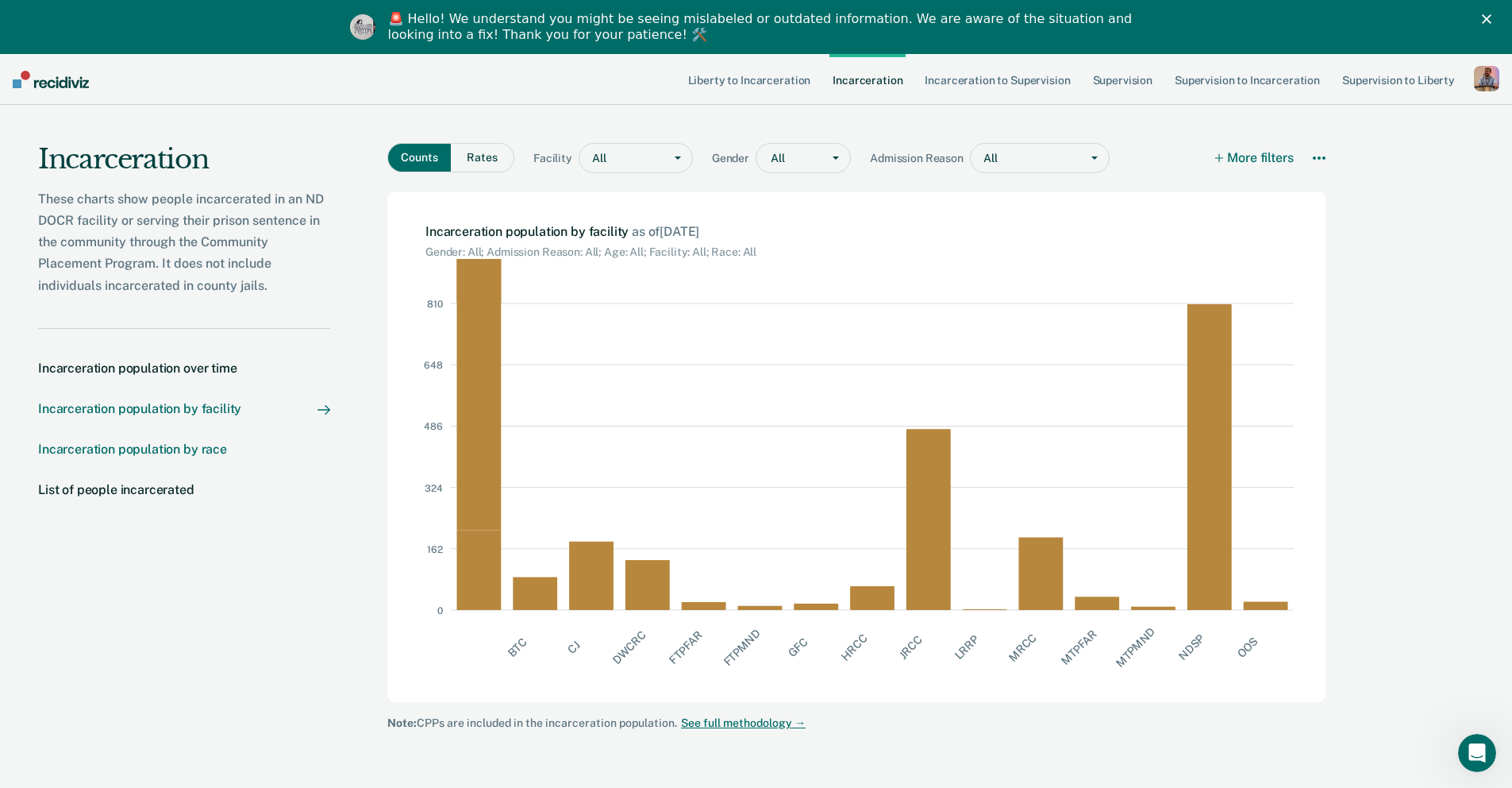
click at [184, 448] on div "Incarceration population by race" at bounding box center [133, 448] width 189 height 15
